Goal: Entertainment & Leisure: Consume media (video, audio)

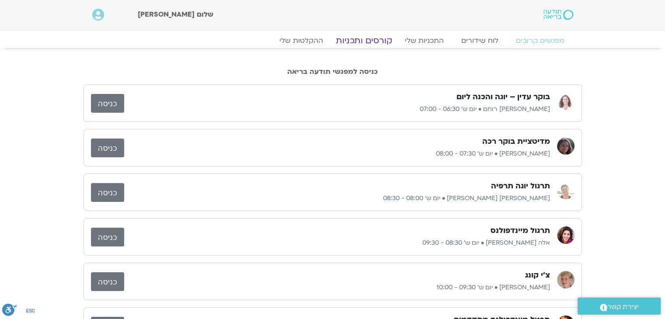
click at [385, 42] on link "קורסים ותכניות" at bounding box center [363, 40] width 77 height 10
click at [320, 40] on link "ההקלטות שלי" at bounding box center [301, 40] width 73 height 10
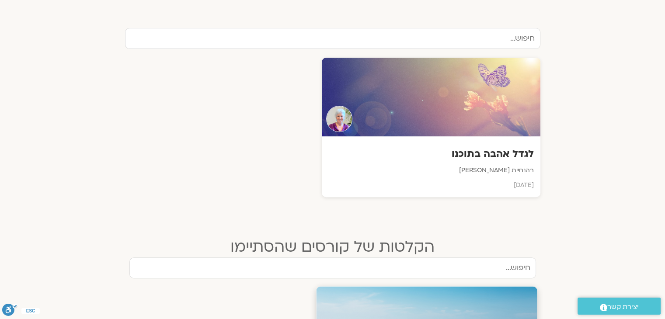
scroll to position [262, 0]
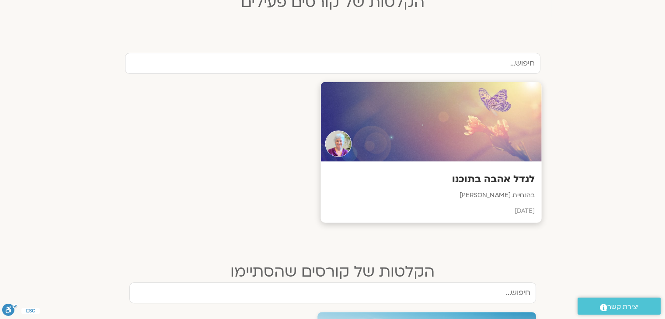
click at [478, 180] on h3 "לגדל אהבה בתוכנו" at bounding box center [431, 180] width 208 height 14
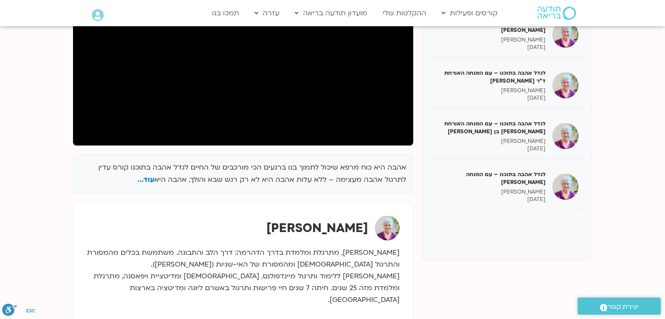
scroll to position [219, 0]
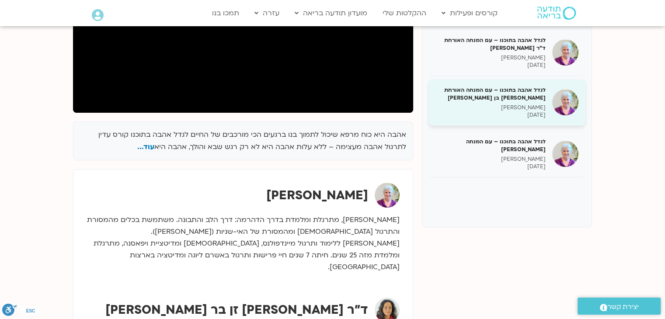
click at [509, 105] on p "סנדיה בר קמה" at bounding box center [491, 107] width 110 height 7
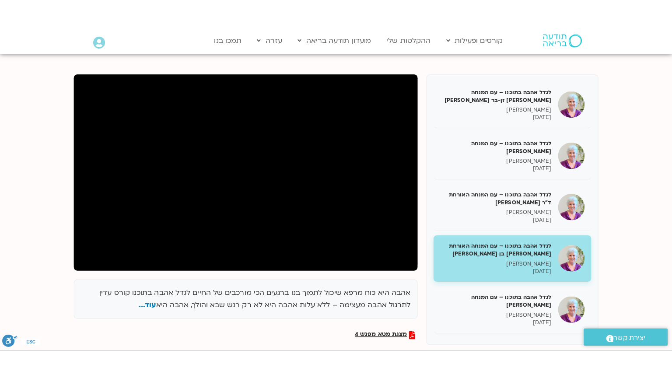
scroll to position [46, 0]
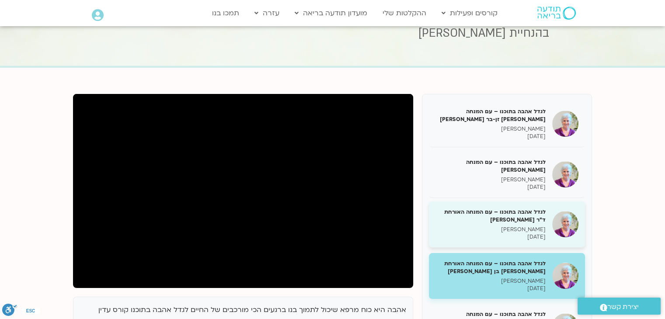
click at [436, 228] on p "סנדיה בר קמה" at bounding box center [491, 229] width 110 height 7
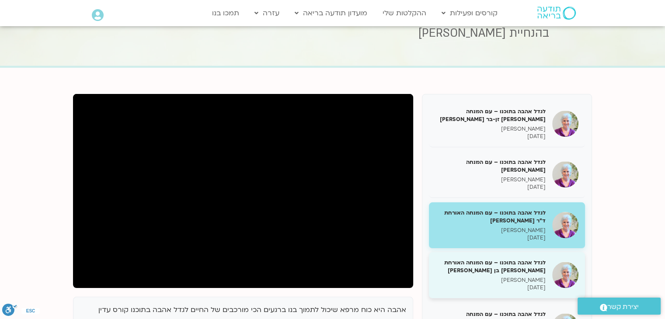
click at [535, 274] on div "לגדל אהבה בתוכנו – עם המנחה האורחת שאנייה כהן בן חיים סנדיה בר קמה 04/08/2025" at bounding box center [491, 275] width 110 height 33
